Goal: Obtain resource: Download file/media

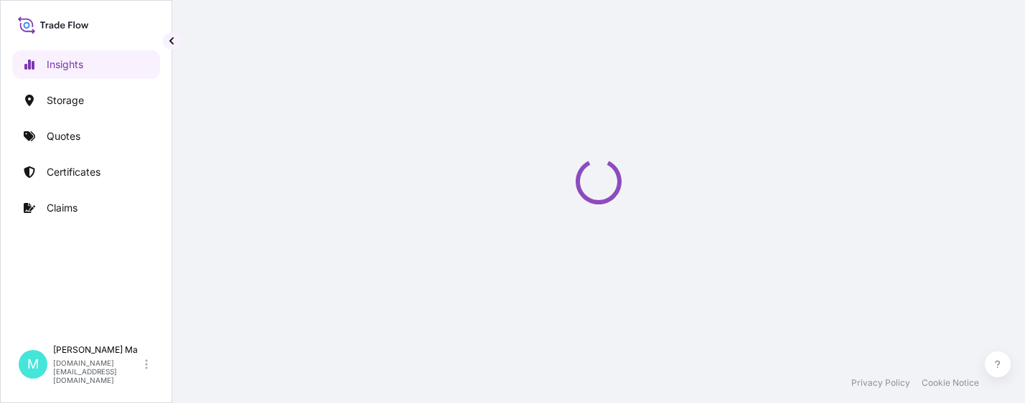
select select "2025"
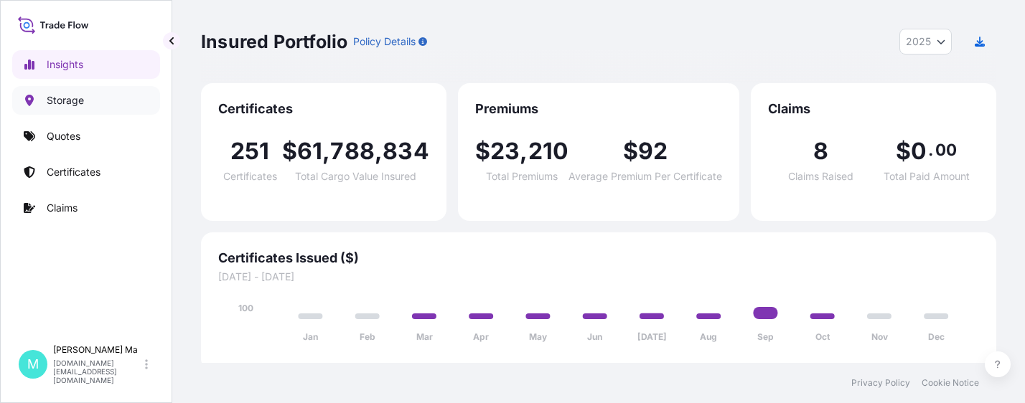
click at [89, 103] on link "Storage" at bounding box center [86, 100] width 148 height 29
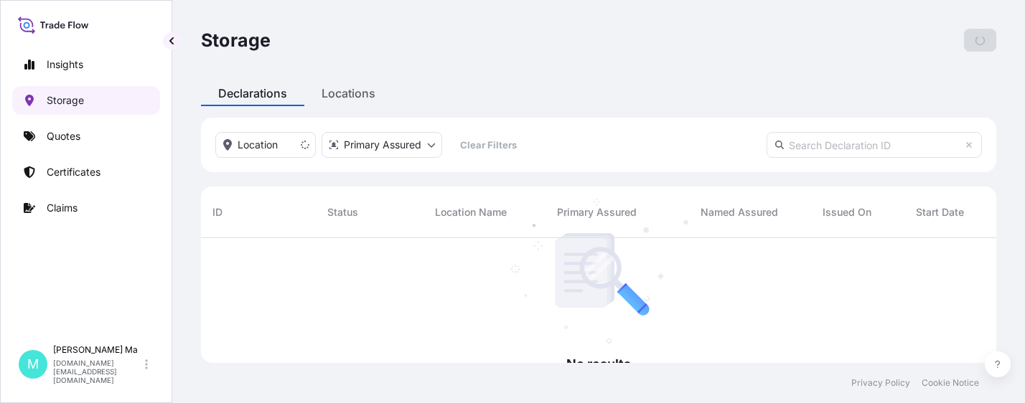
scroll to position [11, 11]
click at [112, 135] on link "Quotes" at bounding box center [86, 136] width 148 height 29
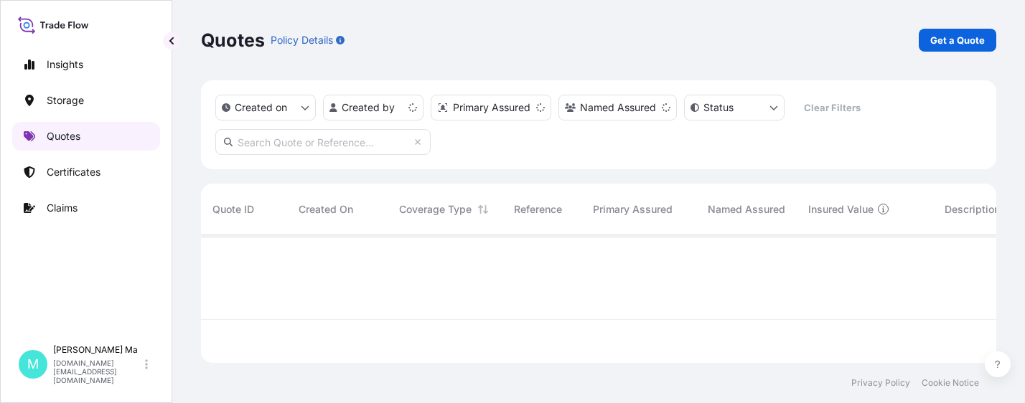
scroll to position [125, 785]
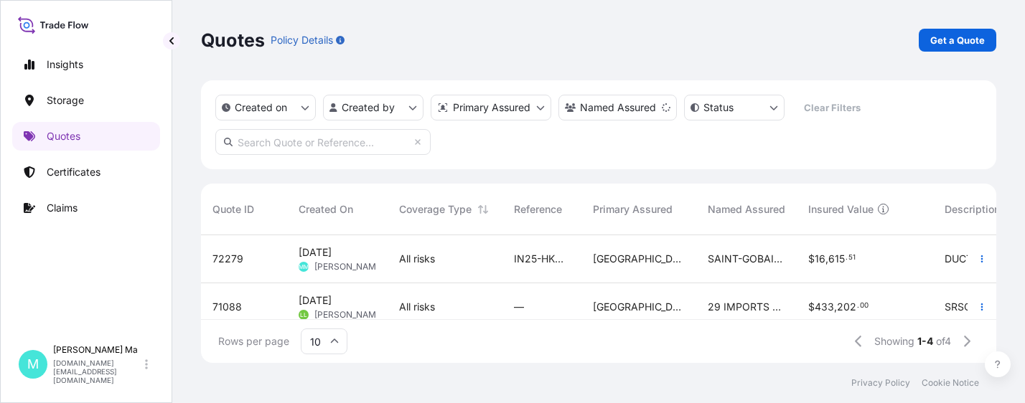
click at [723, 255] on span "SAINT-GOBAIN [PERSON_NAME]([GEOGRAPHIC_DATA]) PIPELINES TECHNOLOGY CO., LTD." at bounding box center [747, 259] width 78 height 14
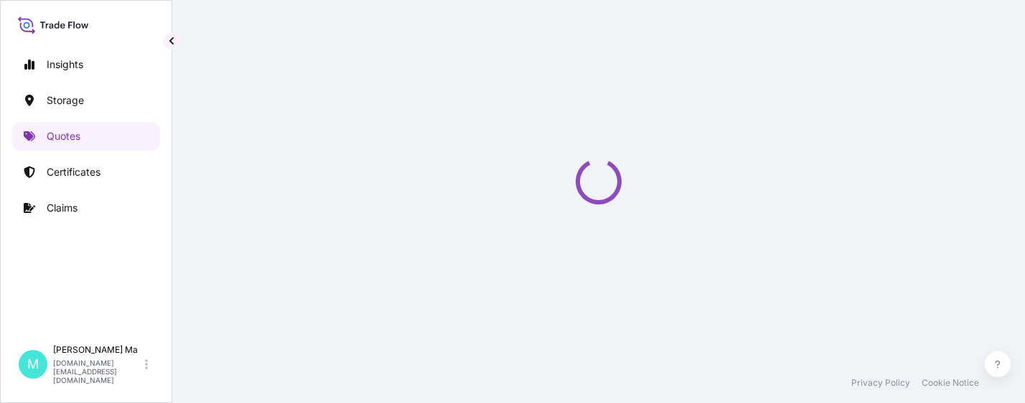
select select "Water"
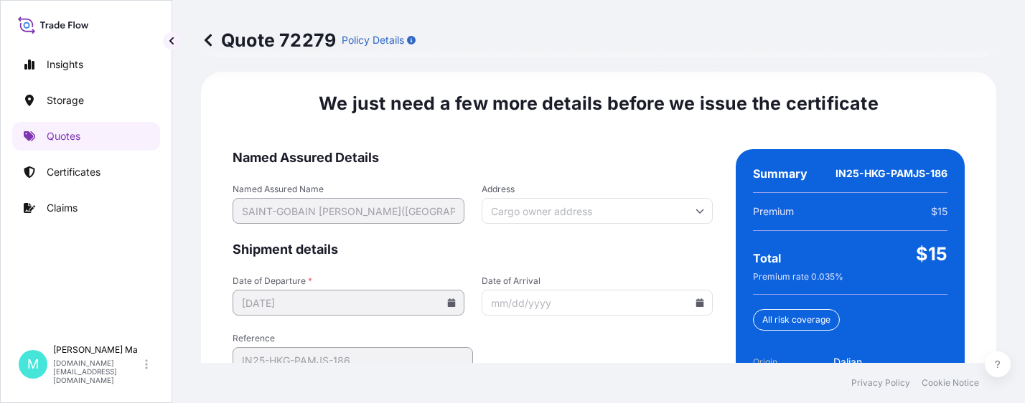
scroll to position [2375, 0]
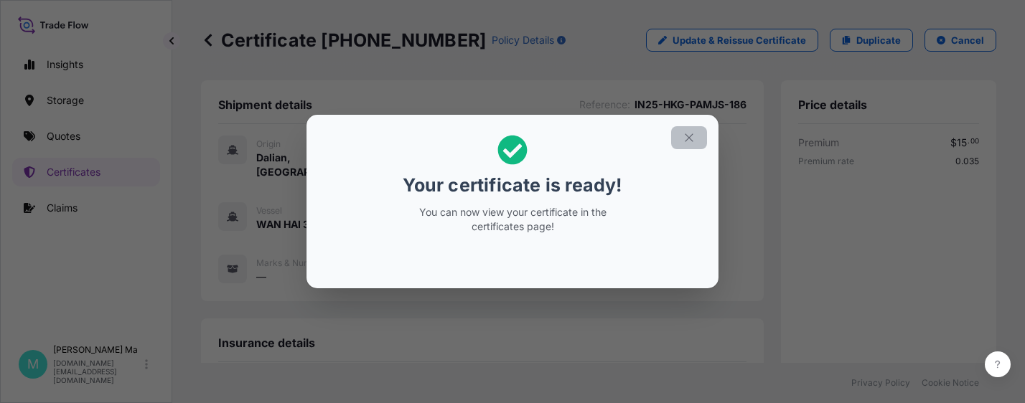
click at [687, 139] on icon "button" at bounding box center [689, 137] width 13 height 13
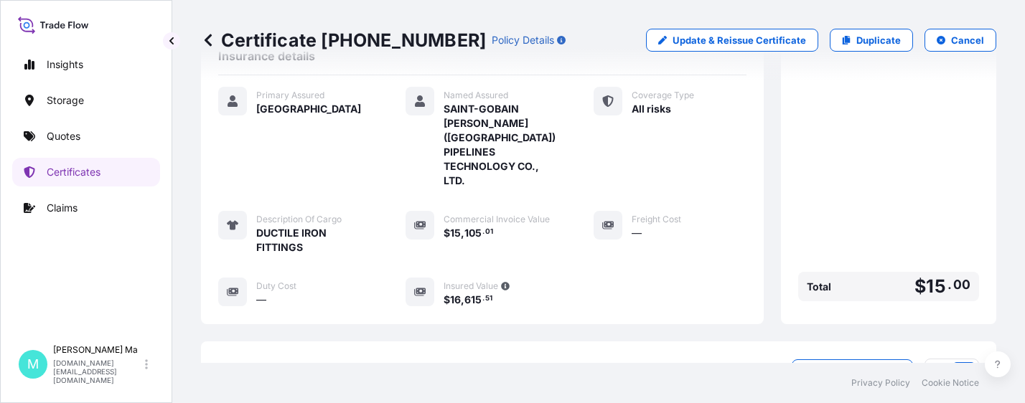
scroll to position [475, 0]
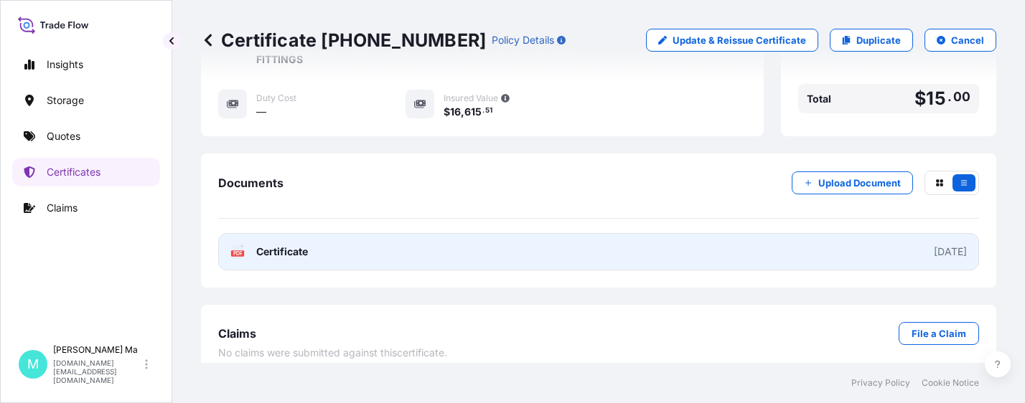
click at [406, 238] on link "PDF Certificate [DATE]" at bounding box center [598, 251] width 761 height 37
